Goal: Navigation & Orientation: Find specific page/section

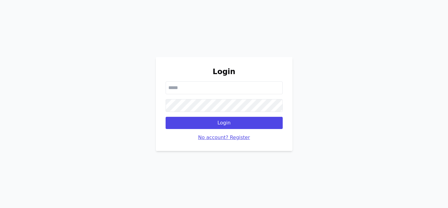
click at [225, 139] on button "No account? Register" at bounding box center [224, 137] width 52 height 7
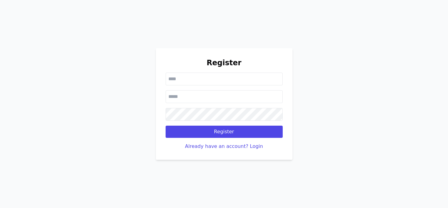
click at [194, 80] on input "text" at bounding box center [224, 79] width 117 height 13
click at [116, 49] on div "Register Register Already have an account? Login" at bounding box center [224, 104] width 448 height 208
click at [119, 69] on div "Register Register Already have an account? Login" at bounding box center [224, 104] width 448 height 208
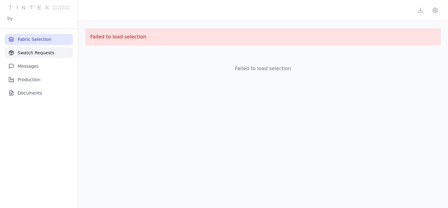
click at [42, 53] on button "Swatch Requests" at bounding box center [39, 52] width 68 height 11
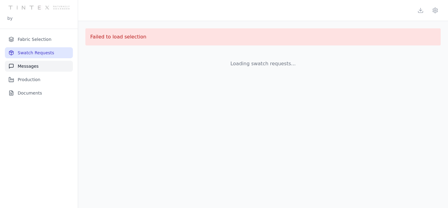
click at [42, 69] on button "Messages" at bounding box center [39, 66] width 68 height 11
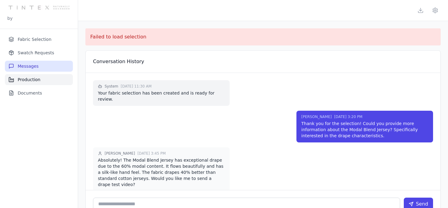
click at [41, 80] on button "Production" at bounding box center [39, 79] width 68 height 11
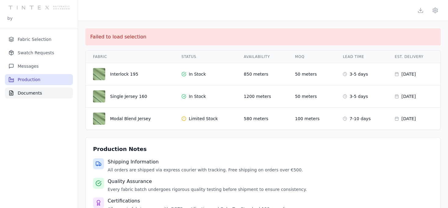
click at [43, 88] on button "Documents" at bounding box center [39, 92] width 68 height 11
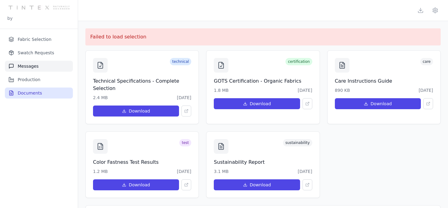
click at [42, 69] on button "Messages" at bounding box center [39, 66] width 68 height 11
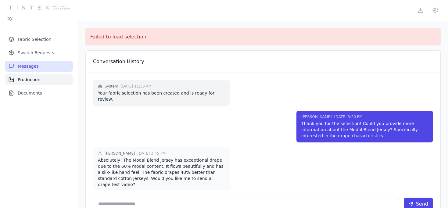
click at [42, 80] on button "Production" at bounding box center [39, 79] width 68 height 11
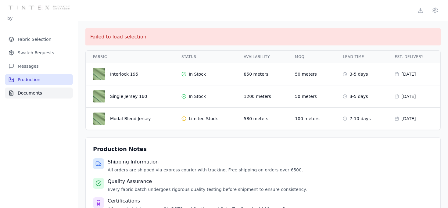
click at [43, 94] on button "Documents" at bounding box center [39, 92] width 68 height 11
